Goal: Find specific page/section: Find specific page/section

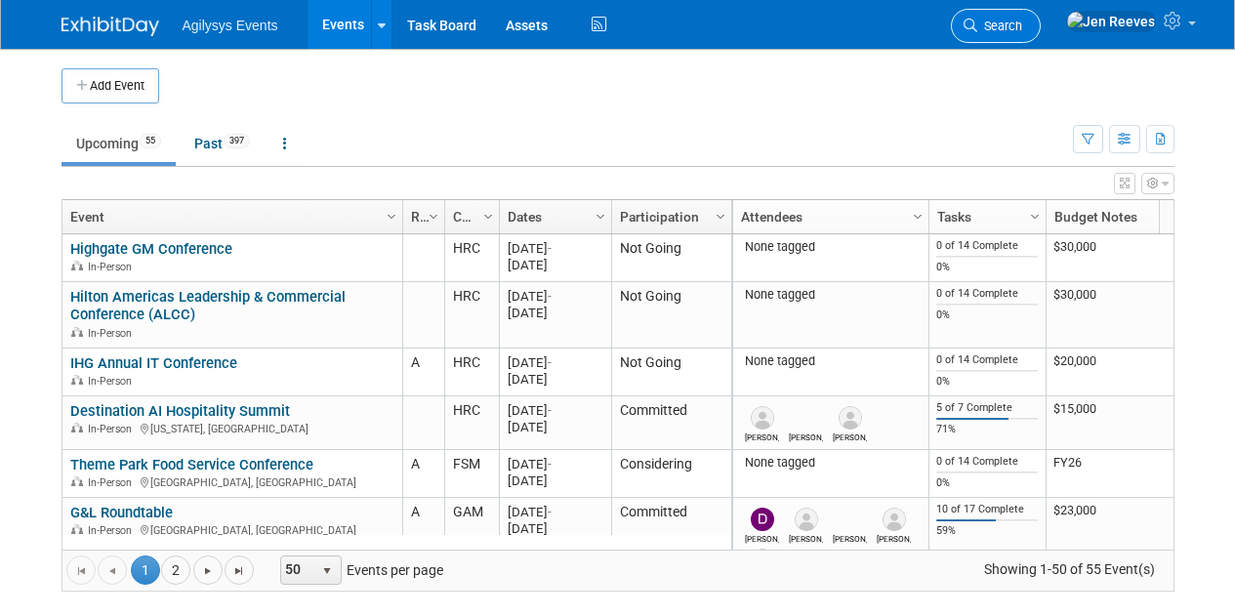
click at [1022, 32] on span "Search" at bounding box center [999, 26] width 45 height 15
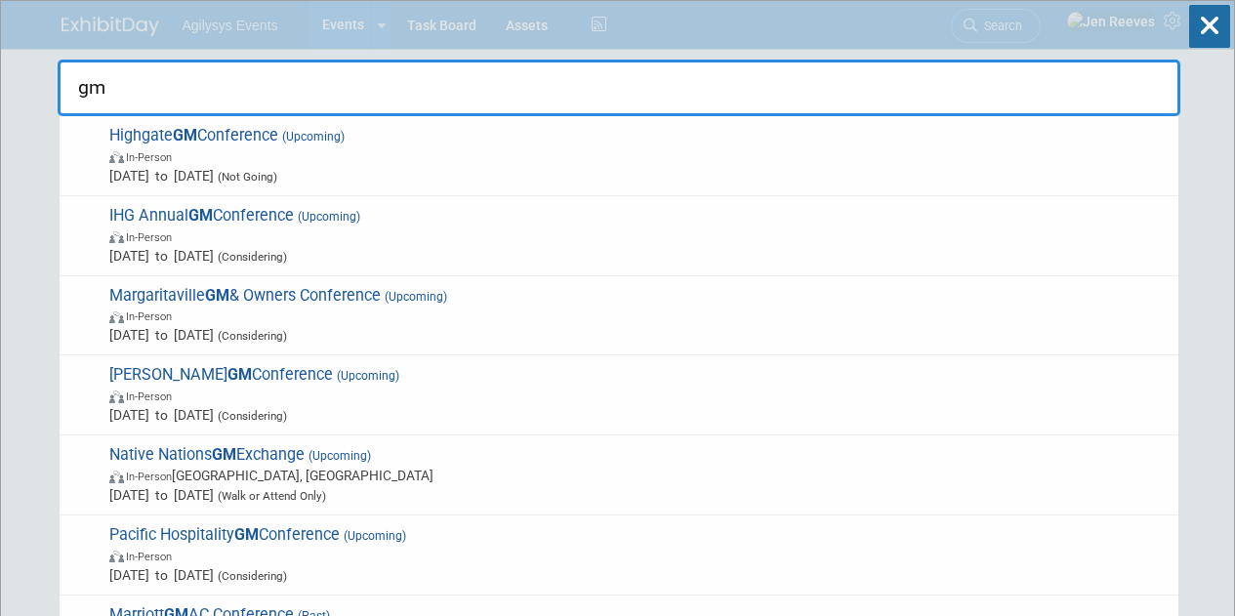
type input "g"
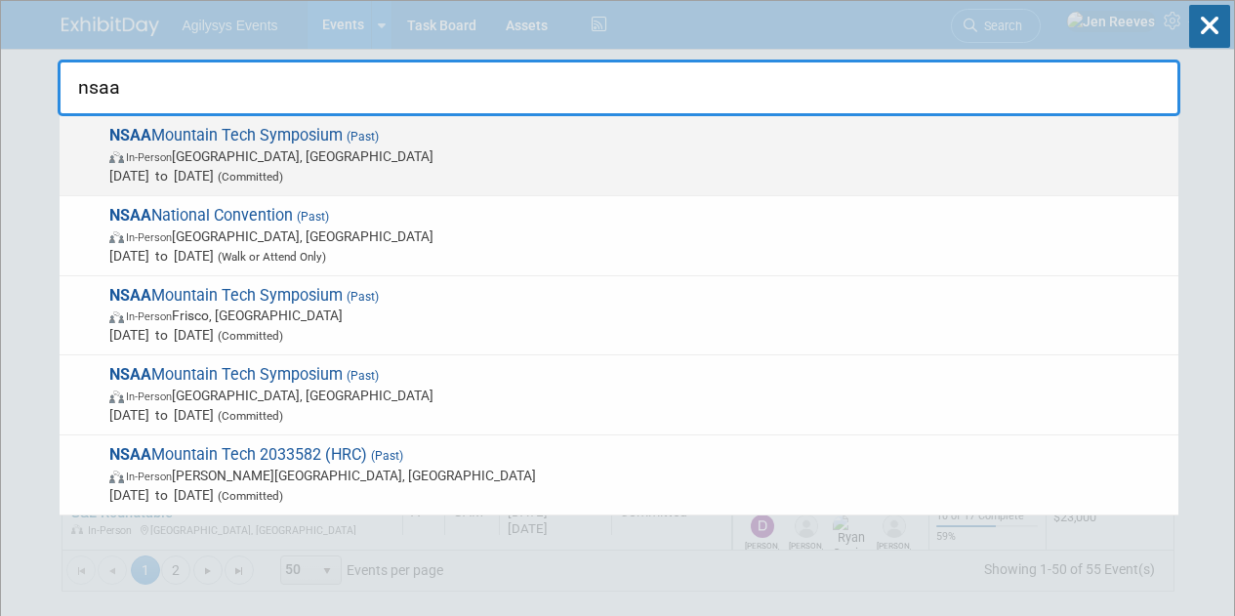
type input "nsaa"
click at [218, 163] on span "In-Person [GEOGRAPHIC_DATA], [GEOGRAPHIC_DATA]" at bounding box center [638, 156] width 1059 height 20
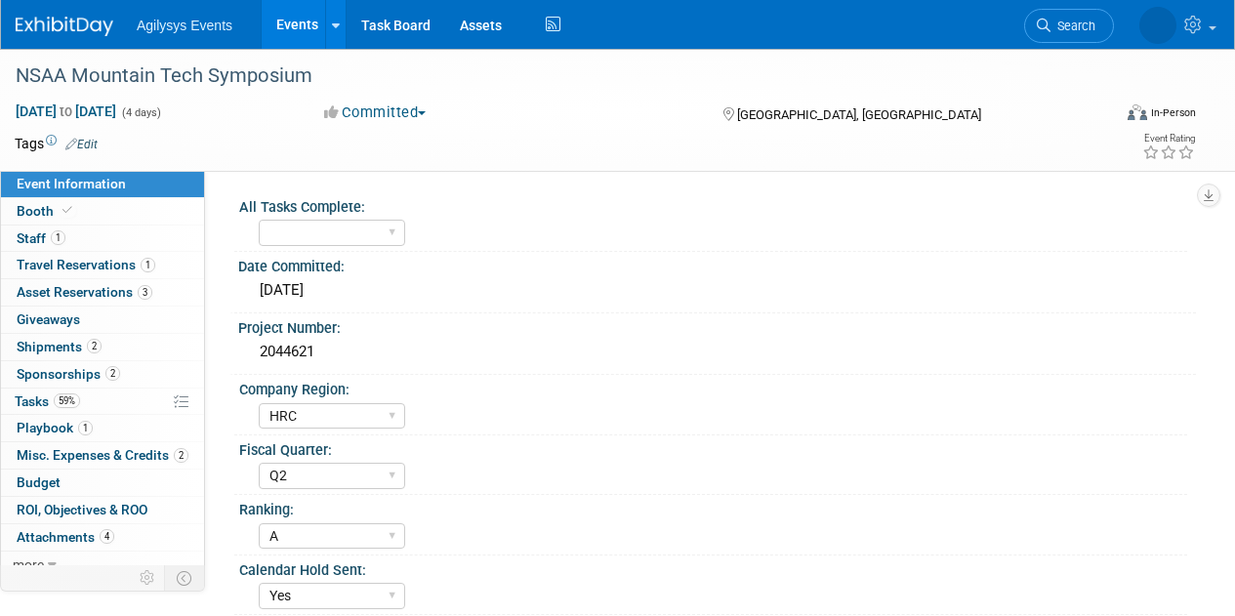
select select "HRC"
select select "Q2"
select select "A"
select select "Yes"
